Goal: Task Accomplishment & Management: Manage account settings

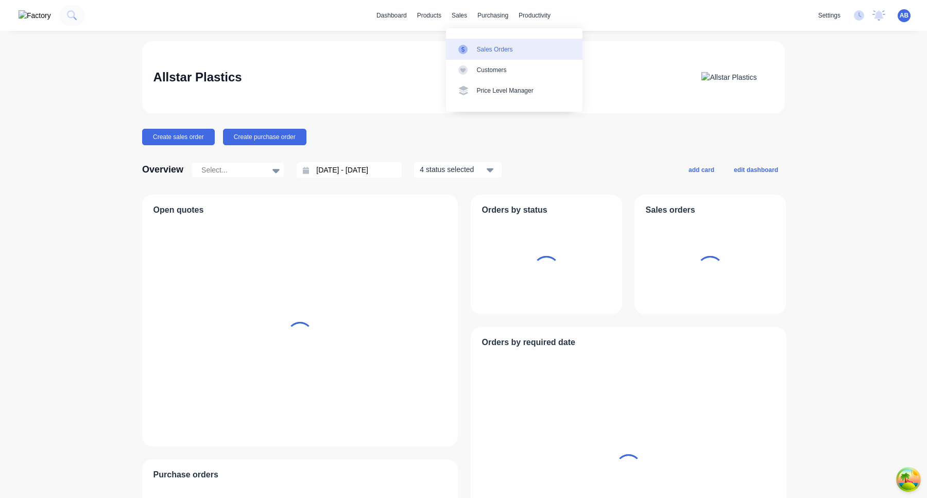
click at [484, 50] on div "Sales Orders" at bounding box center [495, 49] width 36 height 9
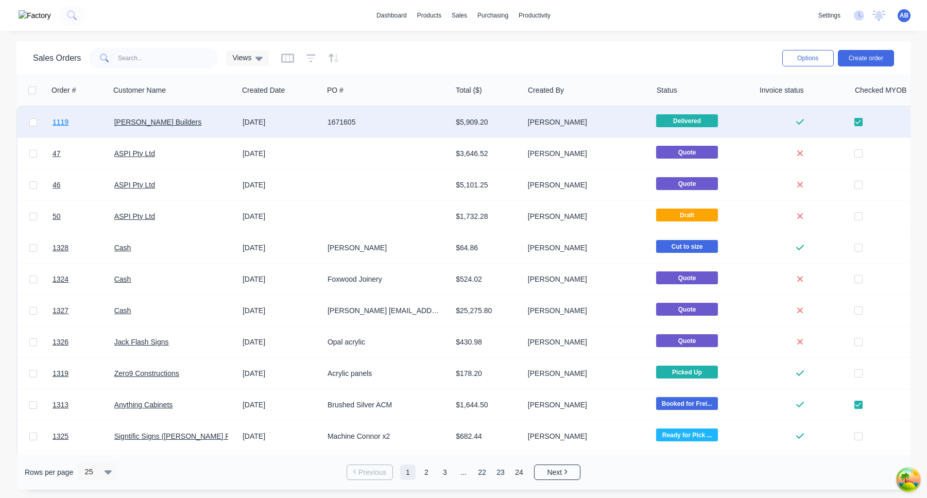
click at [89, 124] on link "1119" at bounding box center [84, 122] width 62 height 31
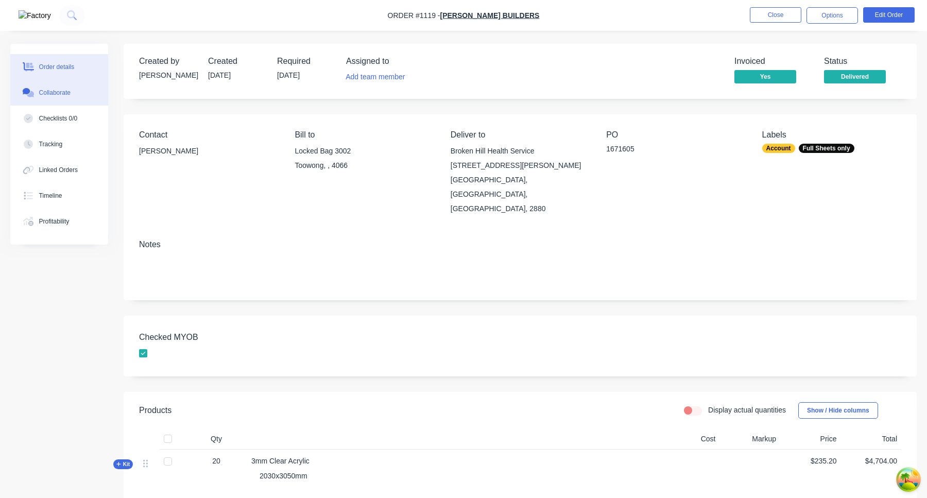
click at [81, 93] on button "Collaborate" at bounding box center [59, 93] width 98 height 26
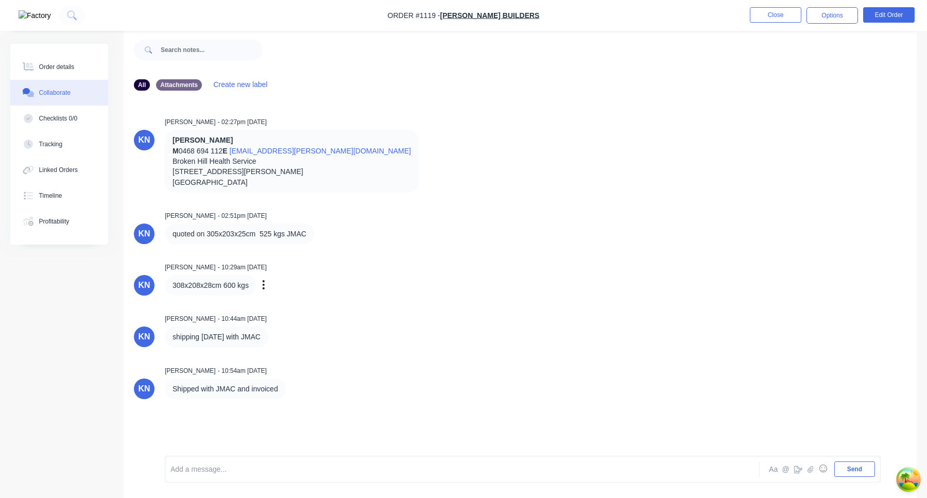
scroll to position [13, 0]
click at [776, 19] on button "Close" at bounding box center [776, 14] width 52 height 15
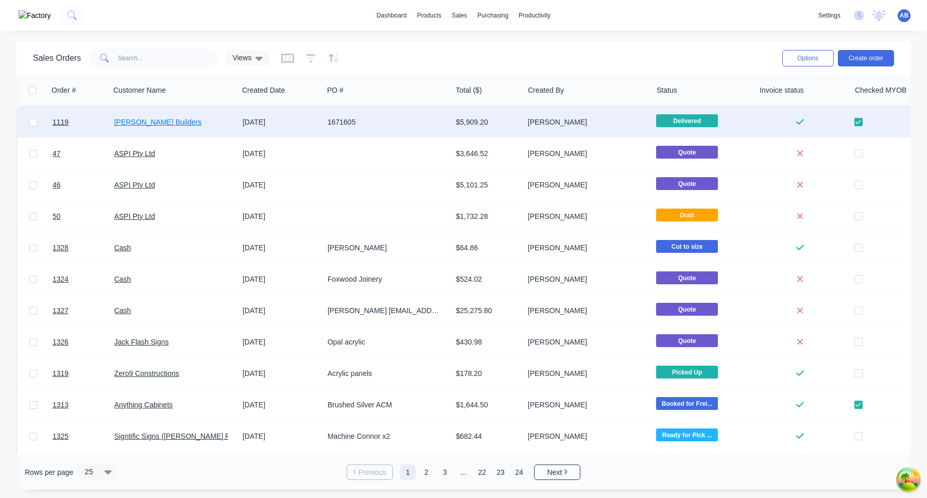
click at [171, 122] on link "[PERSON_NAME] Builders" at bounding box center [158, 122] width 88 height 8
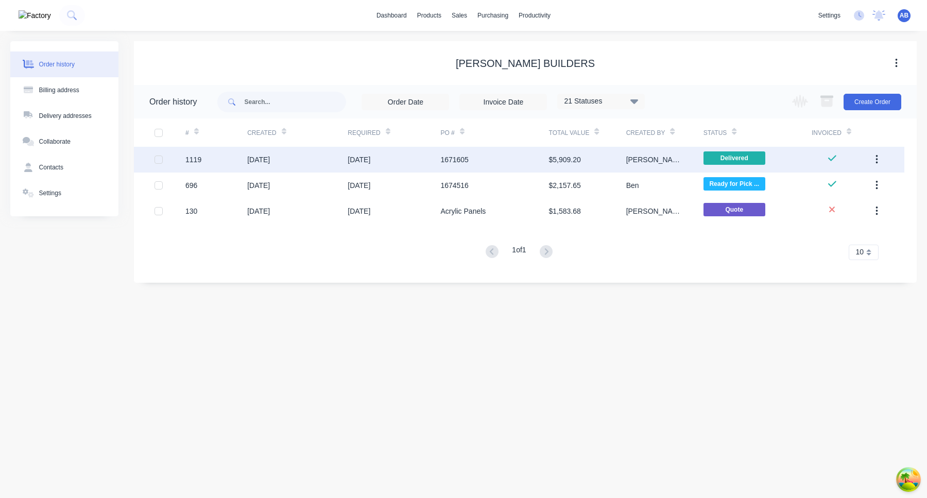
click at [356, 160] on div "[DATE]" at bounding box center [359, 160] width 23 height 11
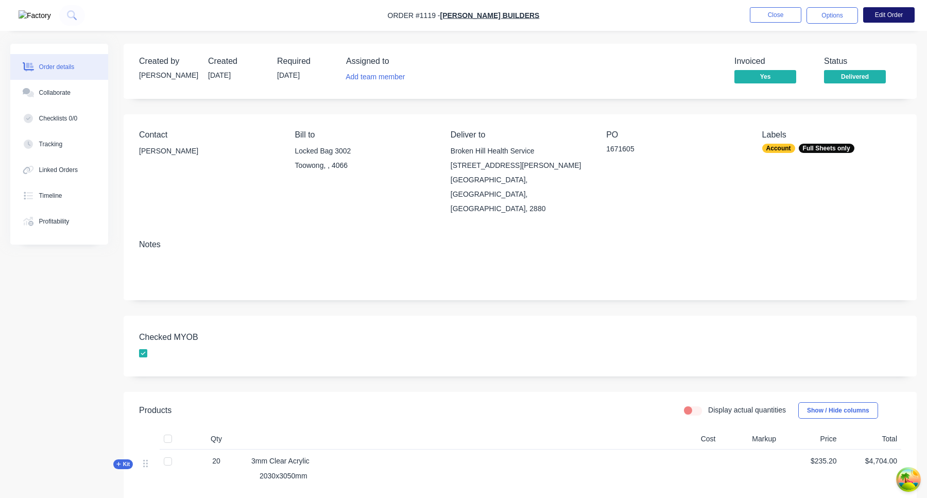
click at [894, 16] on button "Edit Order" at bounding box center [889, 14] width 52 height 15
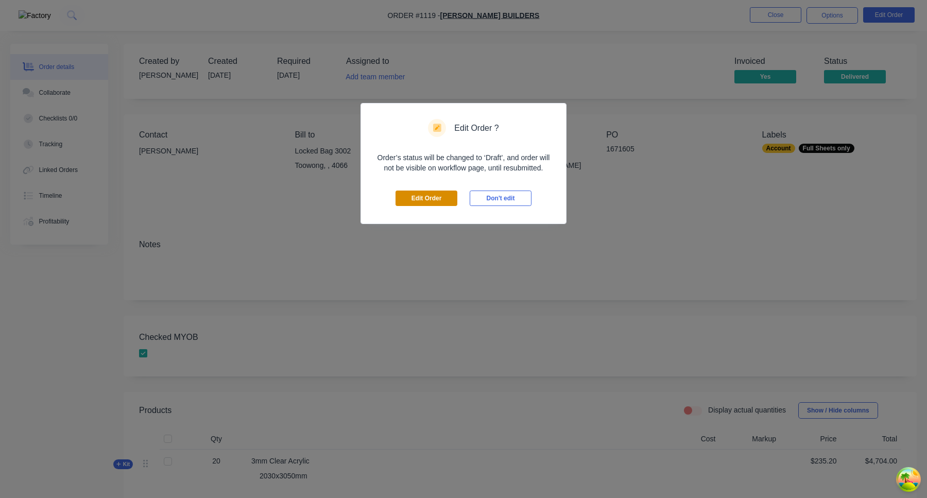
click at [438, 203] on button "Edit Order" at bounding box center [427, 198] width 62 height 15
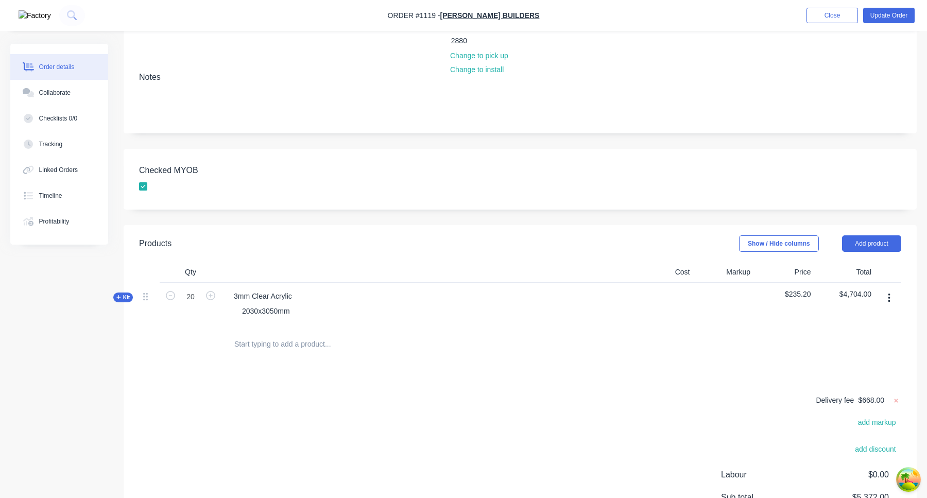
scroll to position [241, 0]
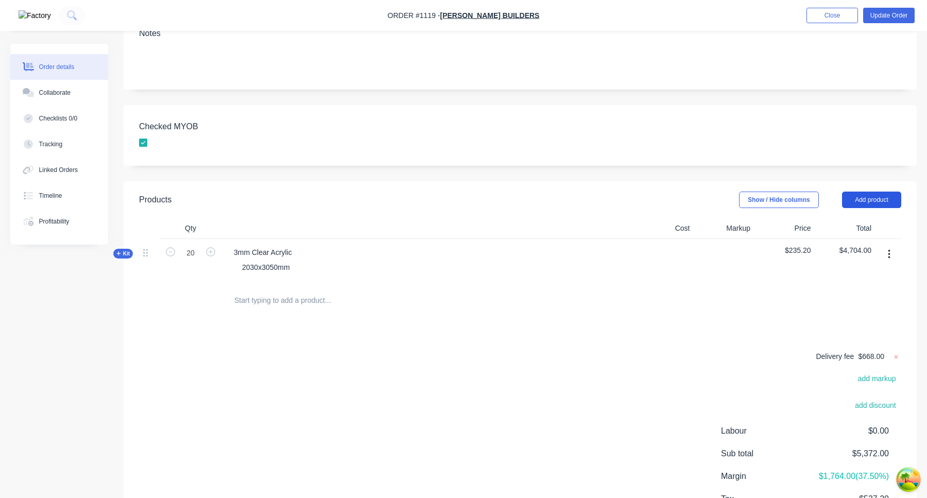
click at [862, 192] on button "Add product" at bounding box center [871, 200] width 59 height 16
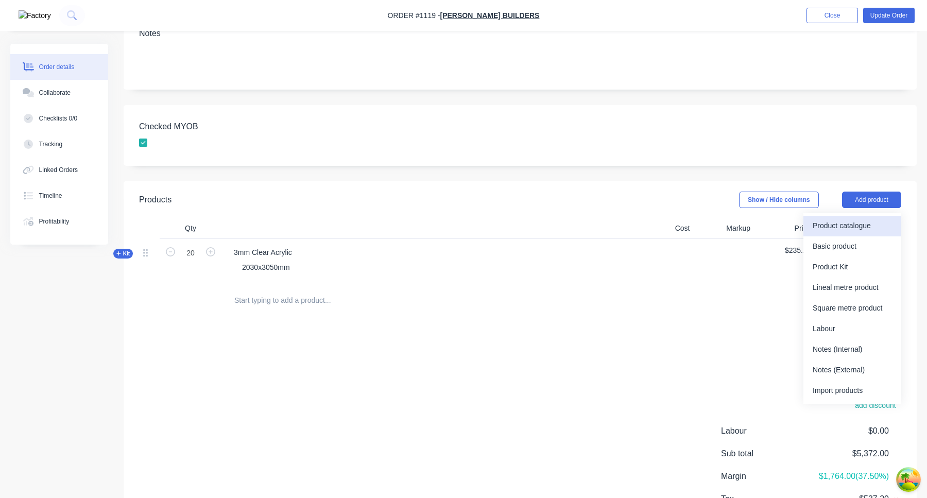
click at [849, 218] on div "Product catalogue" at bounding box center [852, 225] width 79 height 15
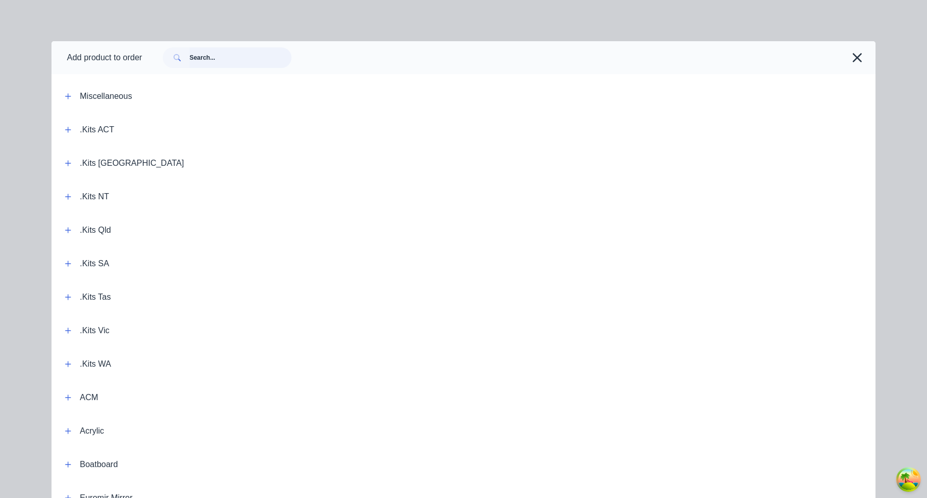
click at [213, 57] on input "text" at bounding box center [241, 57] width 102 height 21
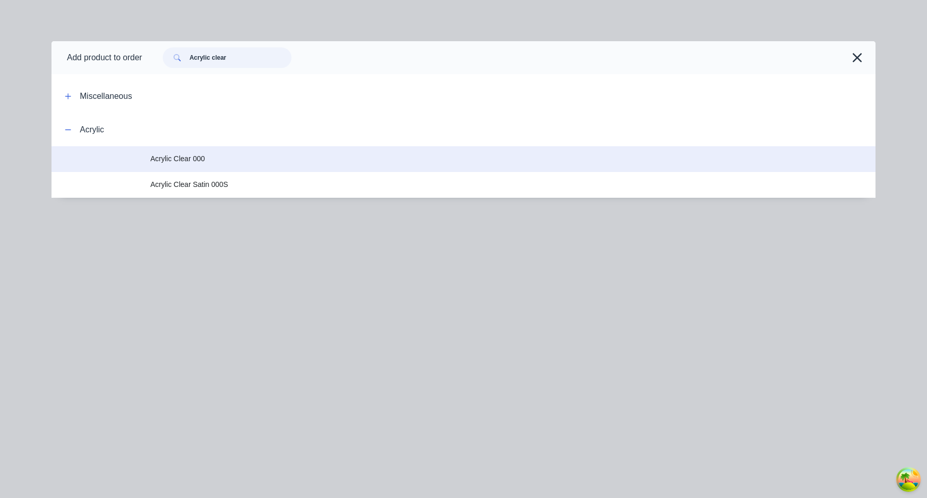
type input "Acrylic clear"
click at [194, 159] on span "Acrylic Clear 000" at bounding box center [440, 159] width 580 height 11
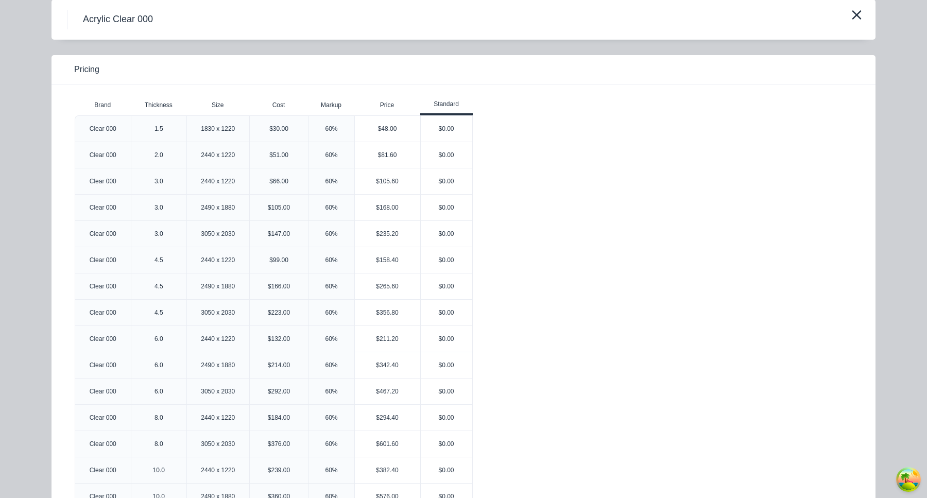
scroll to position [0, 0]
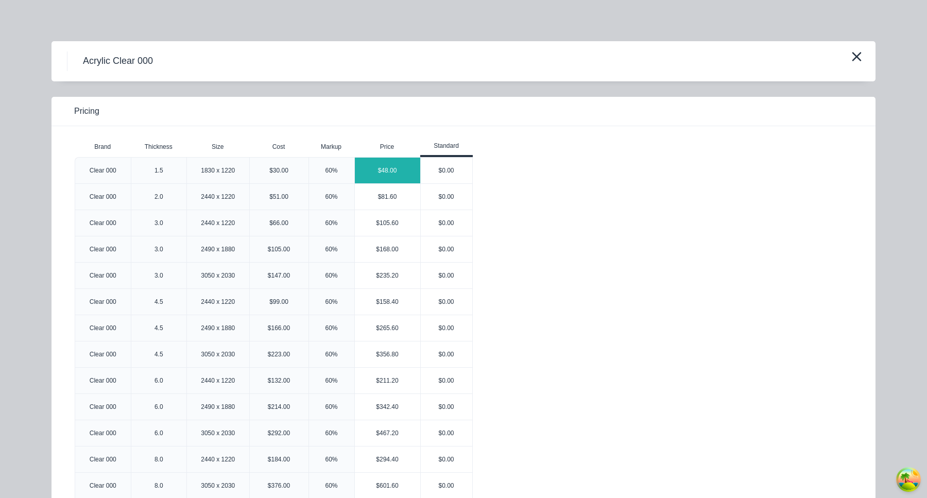
click at [393, 173] on div "$48.00" at bounding box center [387, 171] width 65 height 26
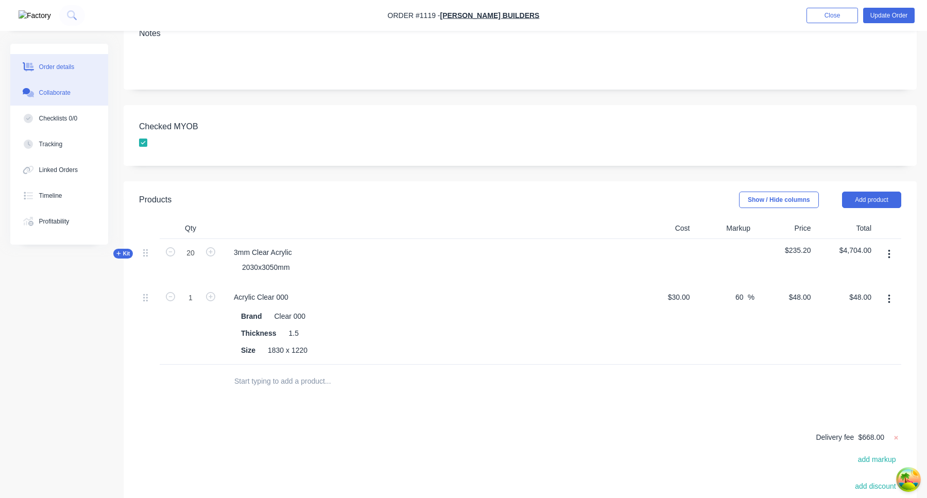
click at [57, 94] on div "Collaborate" at bounding box center [54, 92] width 31 height 9
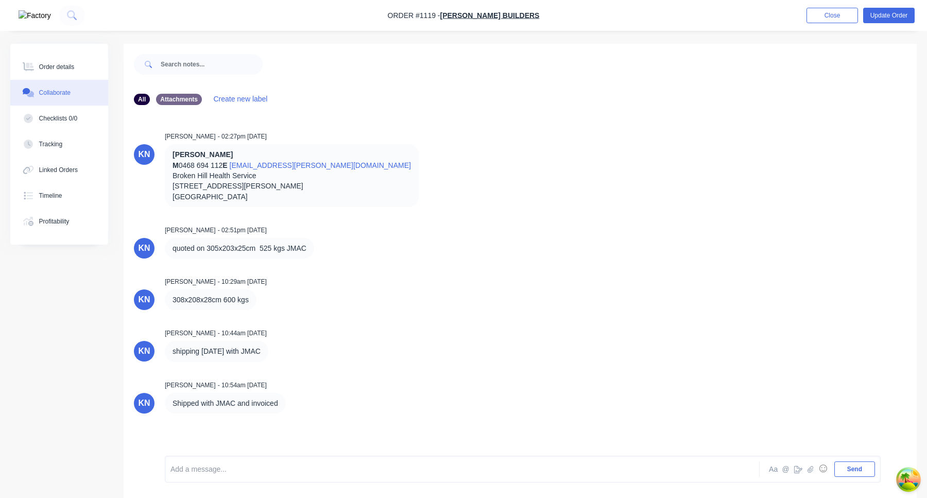
scroll to position [15, 0]
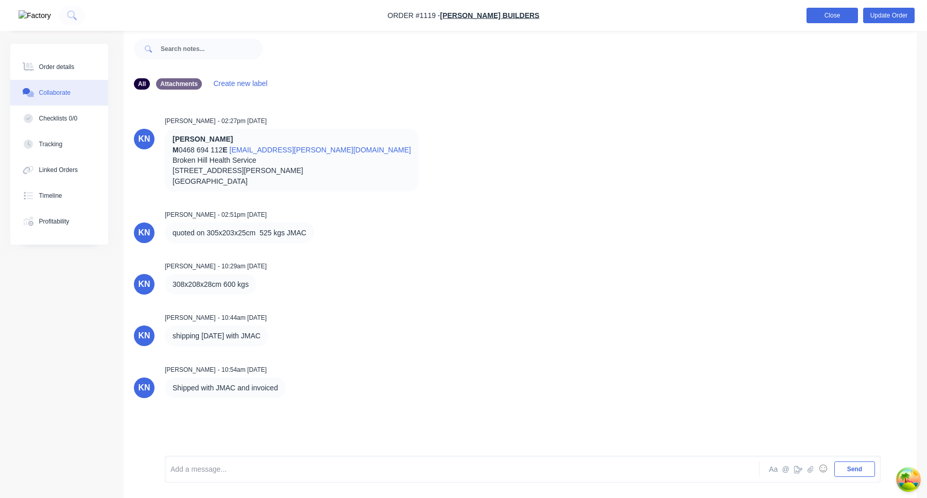
click at [836, 16] on button "Close" at bounding box center [833, 15] width 52 height 15
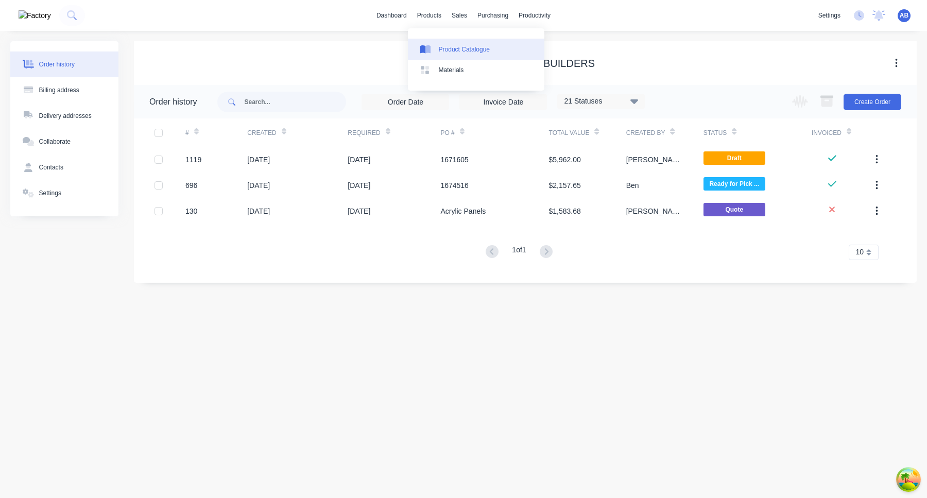
click at [451, 47] on div "Product Catalogue" at bounding box center [464, 49] width 51 height 9
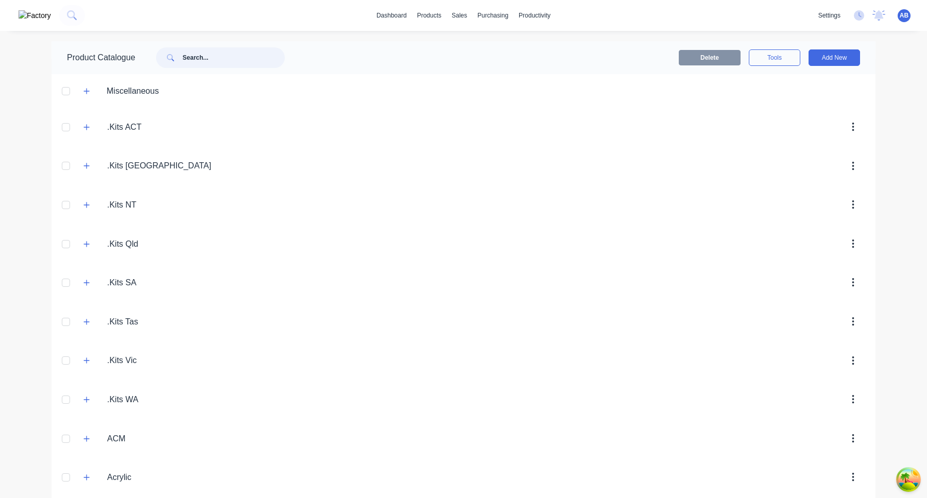
click at [218, 64] on input "text" at bounding box center [234, 57] width 102 height 21
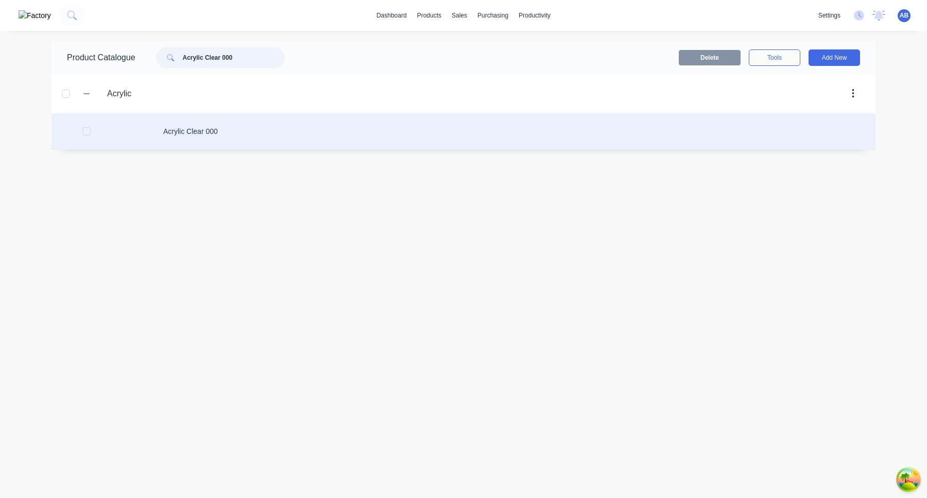
type input "Acrylic Clear 000"
click at [254, 133] on div "Acrylic Clear 000" at bounding box center [464, 131] width 824 height 37
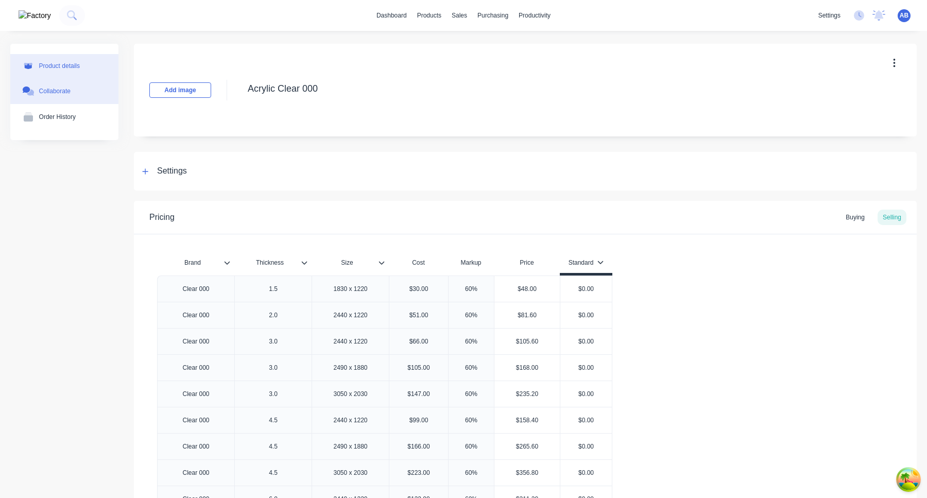
click at [83, 93] on button "Collaborate" at bounding box center [64, 91] width 108 height 26
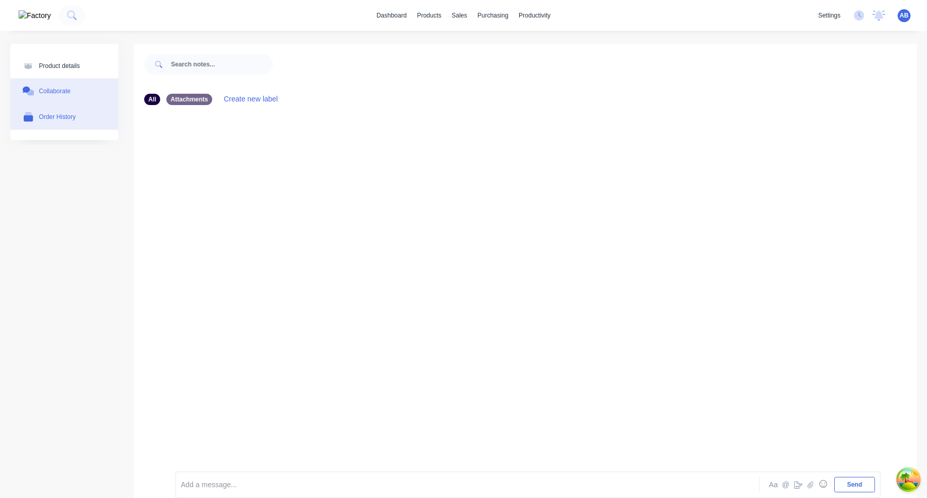
click at [77, 125] on button "Order History" at bounding box center [64, 117] width 108 height 26
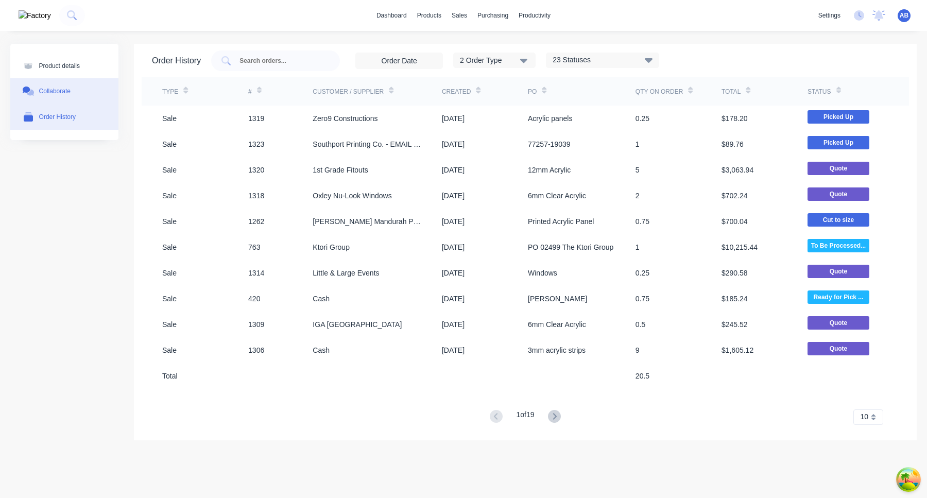
click at [67, 86] on button "Collaborate" at bounding box center [64, 91] width 108 height 26
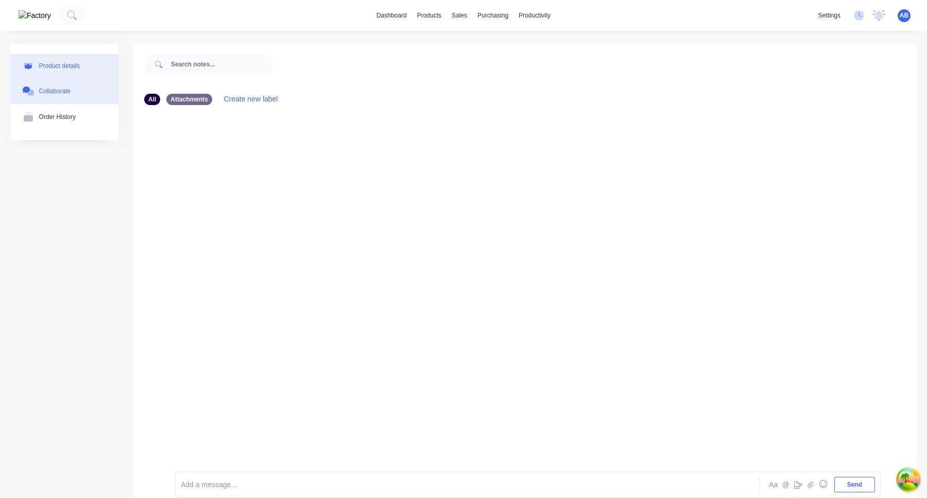
click at [70, 68] on div "Product details" at bounding box center [59, 66] width 41 height 8
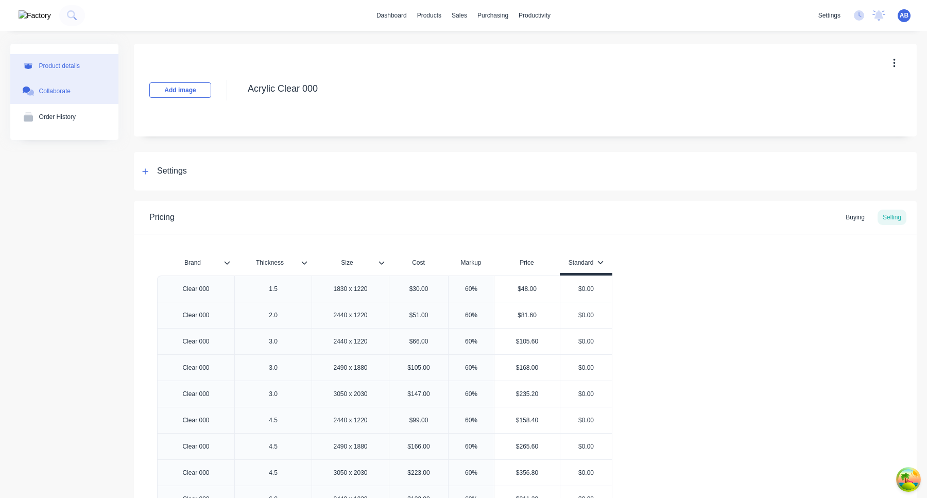
click at [68, 94] on div "Collaborate" at bounding box center [54, 92] width 31 height 8
type textarea "x"
